Goal: Task Accomplishment & Management: Manage account settings

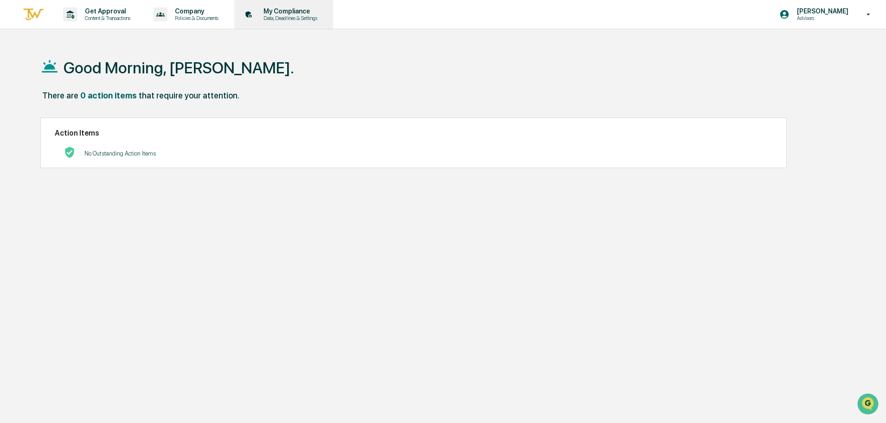
click at [307, 11] on p "My Compliance" at bounding box center [289, 10] width 66 height 7
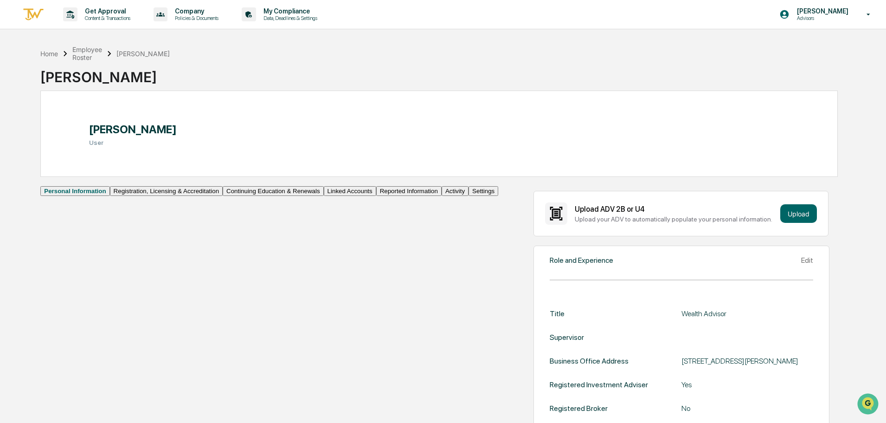
click at [324, 196] on button "Linked Accounts" at bounding box center [350, 191] width 52 height 10
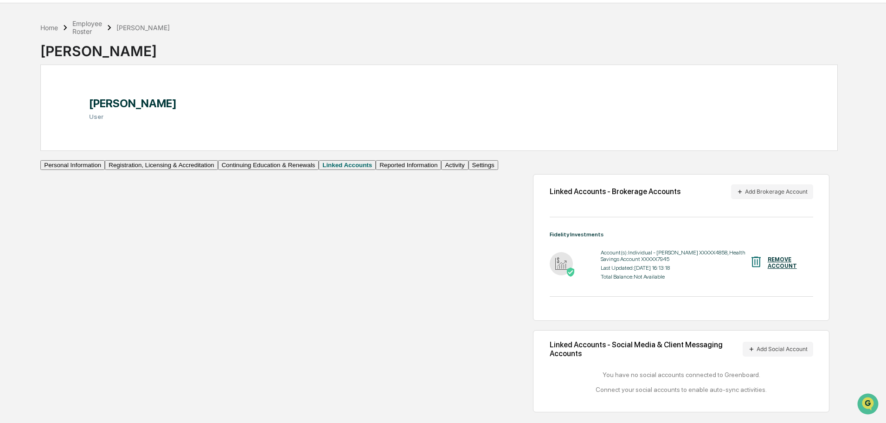
scroll to position [52, 0]
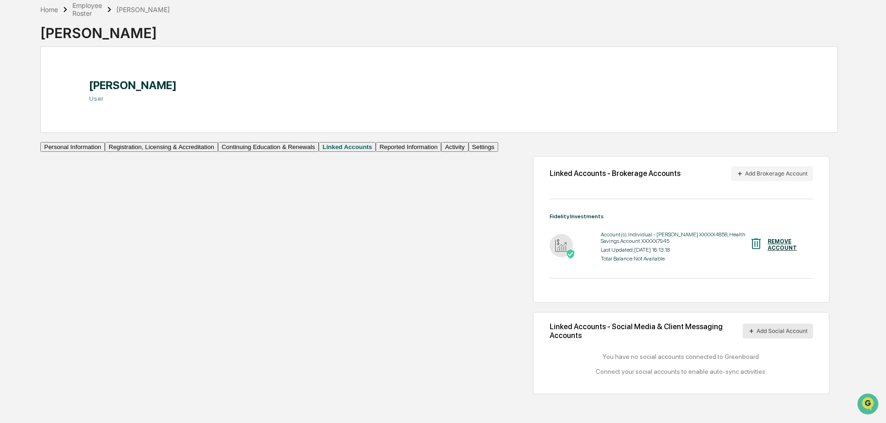
click at [773, 338] on button "Add Social Account" at bounding box center [778, 330] width 71 height 15
click at [775, 338] on button "Add Social Account" at bounding box center [778, 330] width 71 height 15
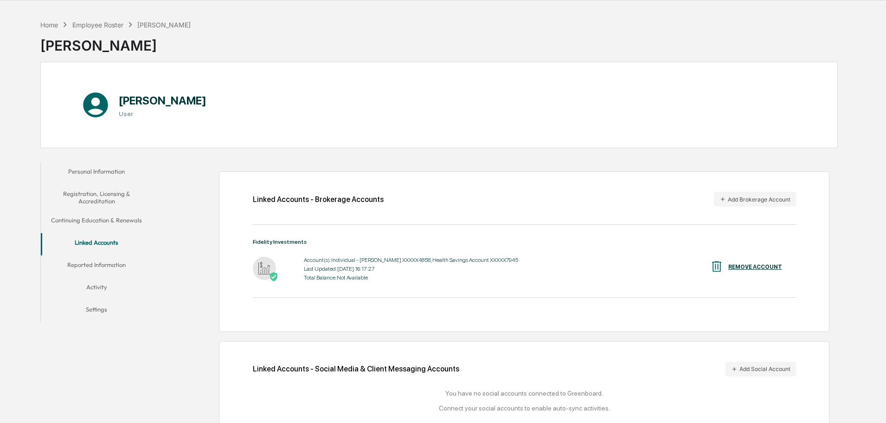
scroll to position [52, 0]
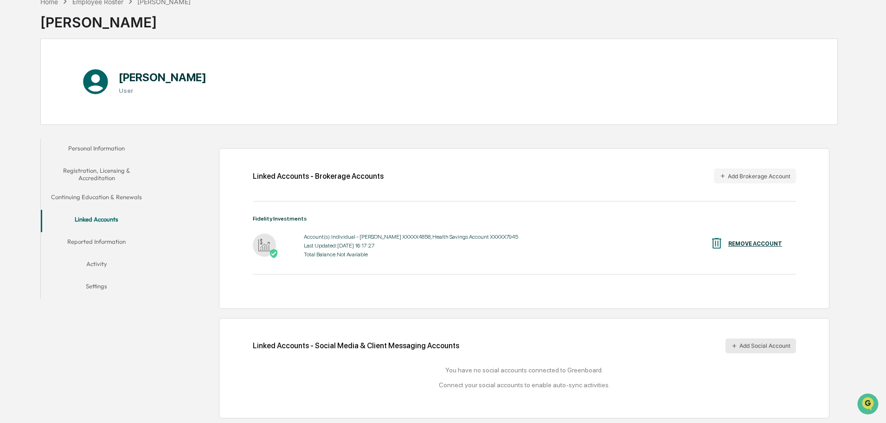
click at [749, 345] on button "Add Social Account" at bounding box center [761, 345] width 71 height 15
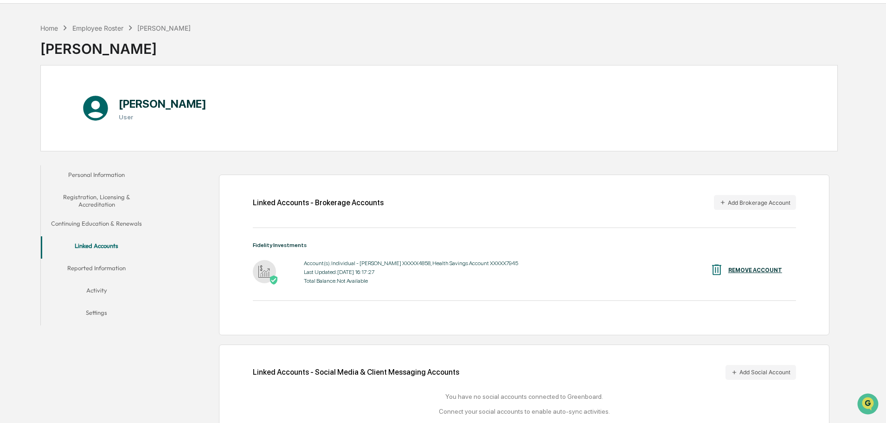
scroll to position [0, 0]
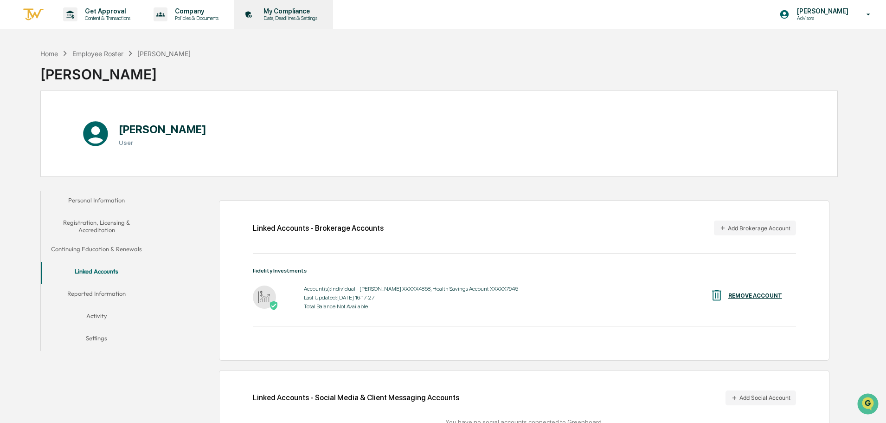
click at [301, 17] on p "Data, Deadlines & Settings" at bounding box center [289, 18] width 66 height 6
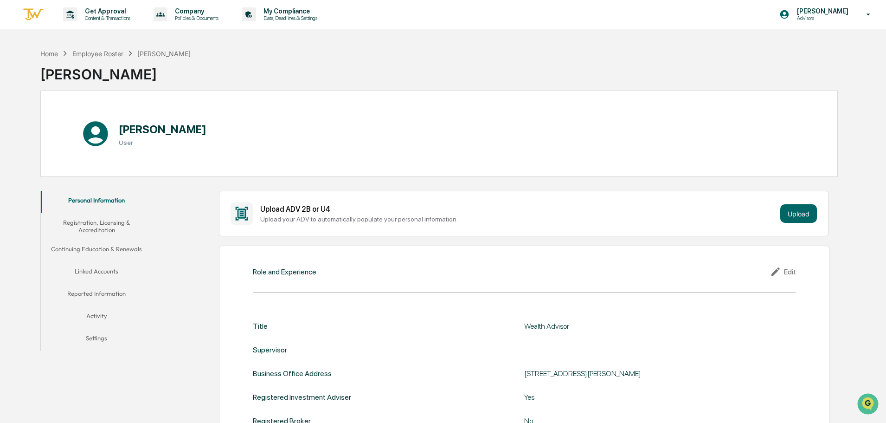
click at [94, 272] on button "Linked Accounts" at bounding box center [96, 273] width 111 height 22
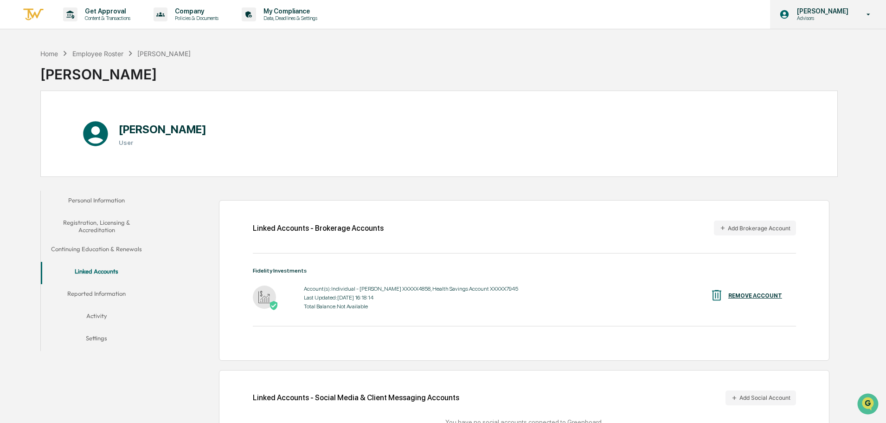
click at [826, 12] on p "[PERSON_NAME]" at bounding box center [822, 10] width 64 height 7
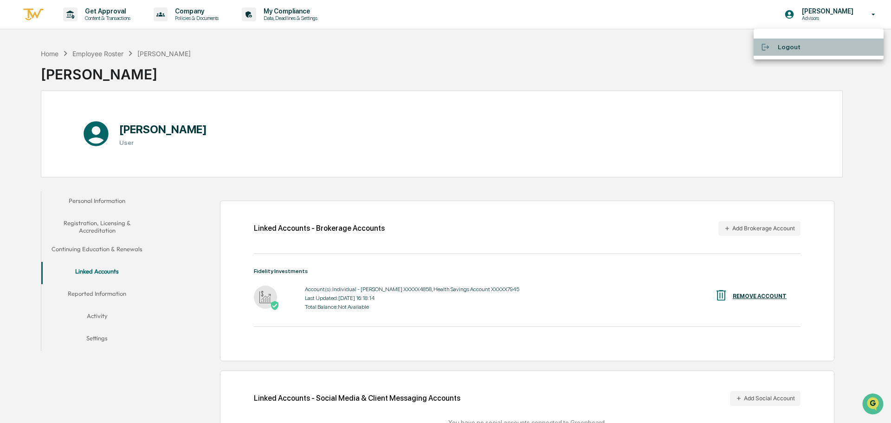
click at [795, 44] on li "Logout" at bounding box center [819, 47] width 130 height 17
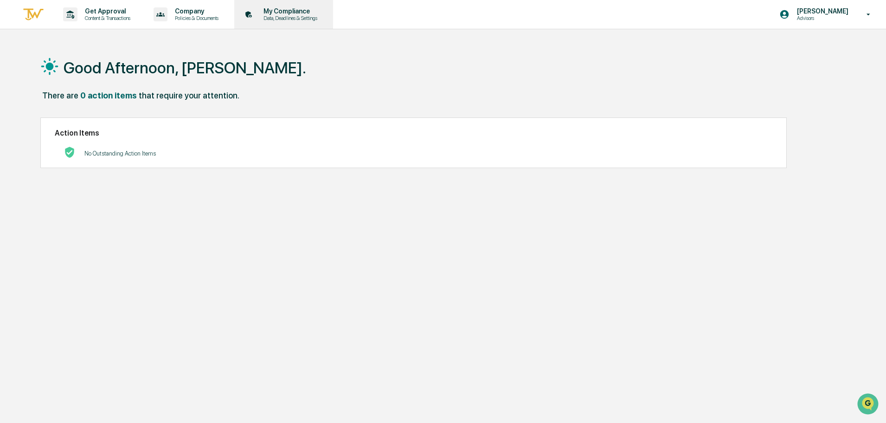
click at [291, 16] on p "Data, Deadlines & Settings" at bounding box center [289, 18] width 66 height 6
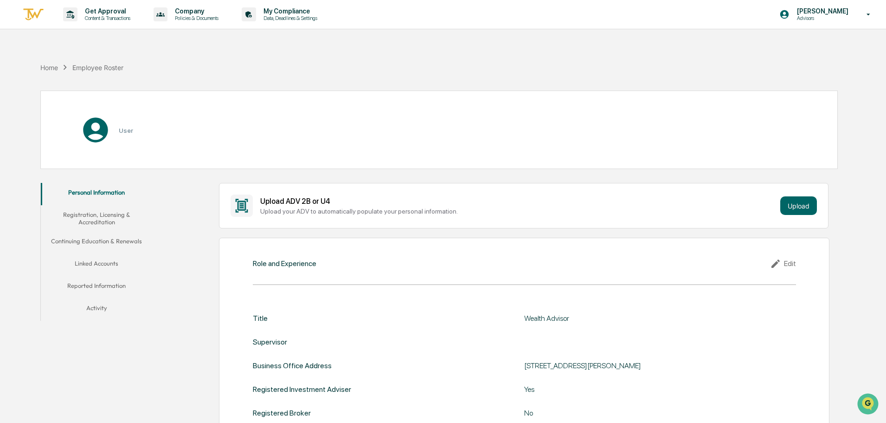
click at [103, 260] on button "Linked Accounts" at bounding box center [96, 265] width 111 height 22
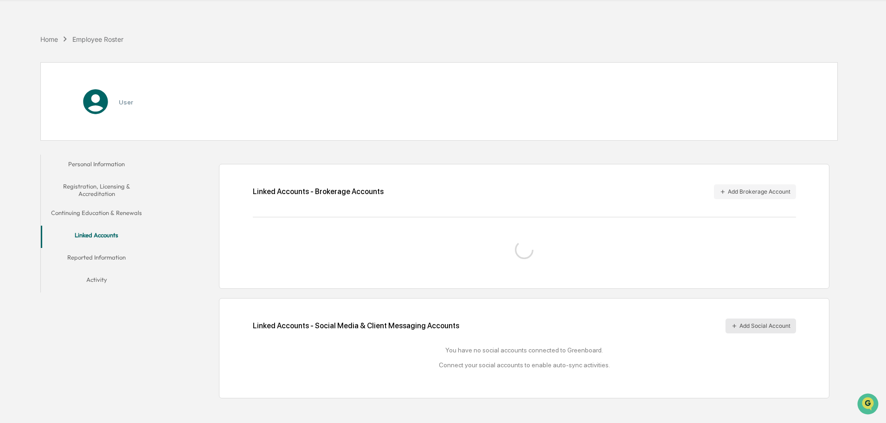
scroll to position [44, 0]
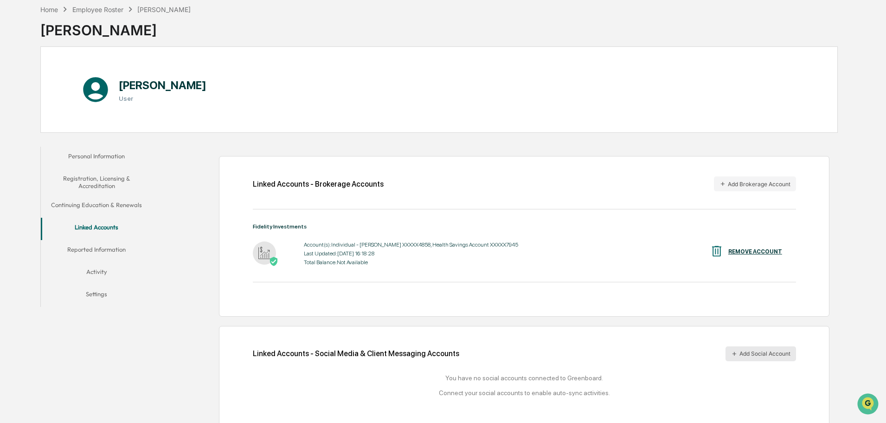
click at [743, 353] on button "Add Social Account" at bounding box center [761, 353] width 71 height 15
